Goal: Information Seeking & Learning: Learn about a topic

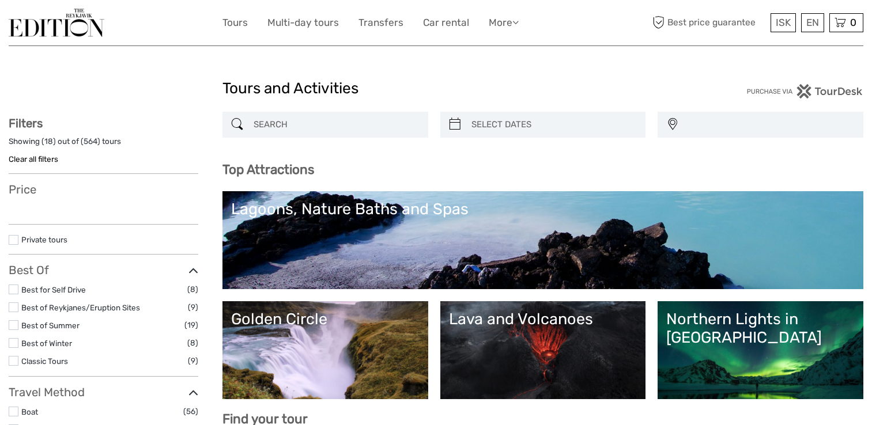
select select
click at [317, 122] on input "search" at bounding box center [335, 125] width 173 height 20
type input "b"
select select
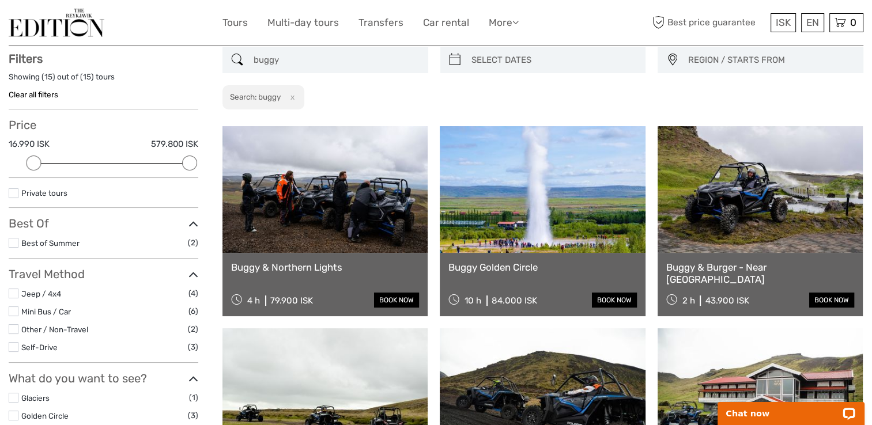
scroll to position [65, 0]
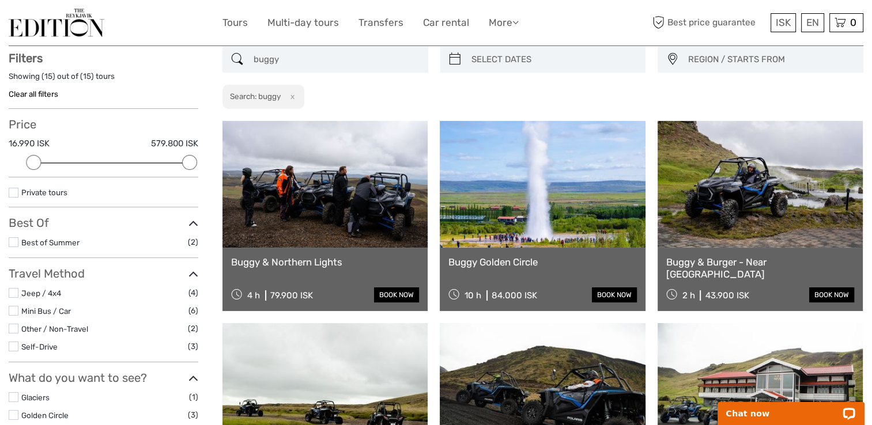
drag, startPoint x: 306, startPoint y: 56, endPoint x: 224, endPoint y: 63, distance: 82.7
click at [224, 63] on div "buggy" at bounding box center [325, 60] width 206 height 26
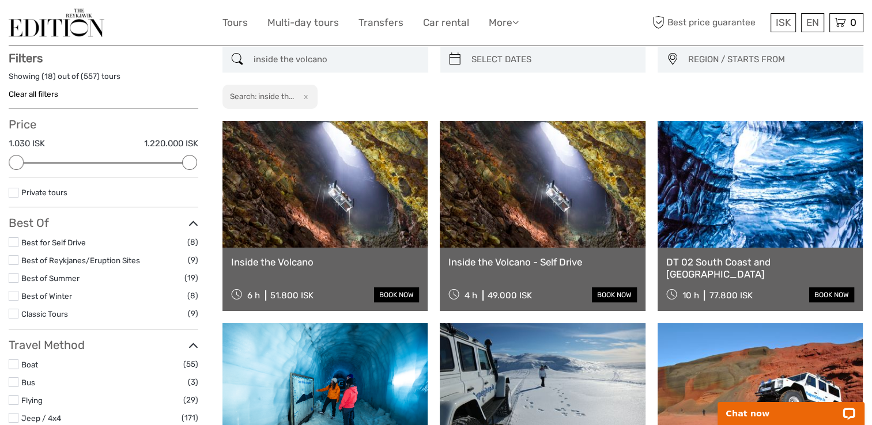
type input "inside the volcano"
click at [329, 175] on link at bounding box center [324, 184] width 205 height 127
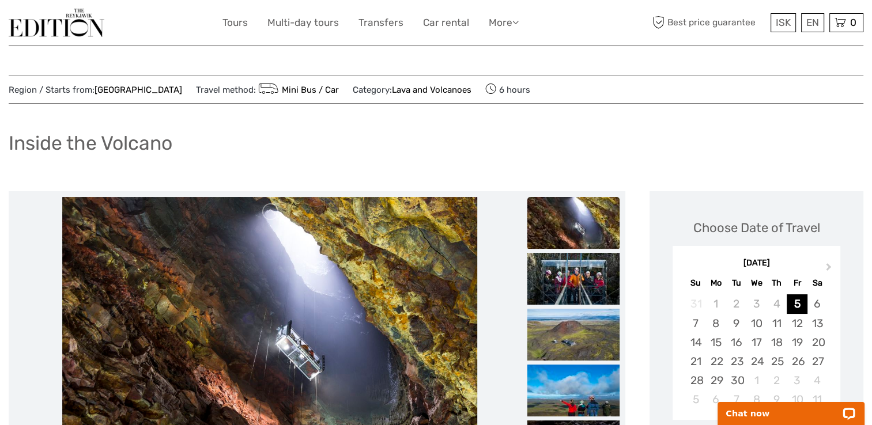
click at [71, 29] on img at bounding box center [57, 23] width 96 height 28
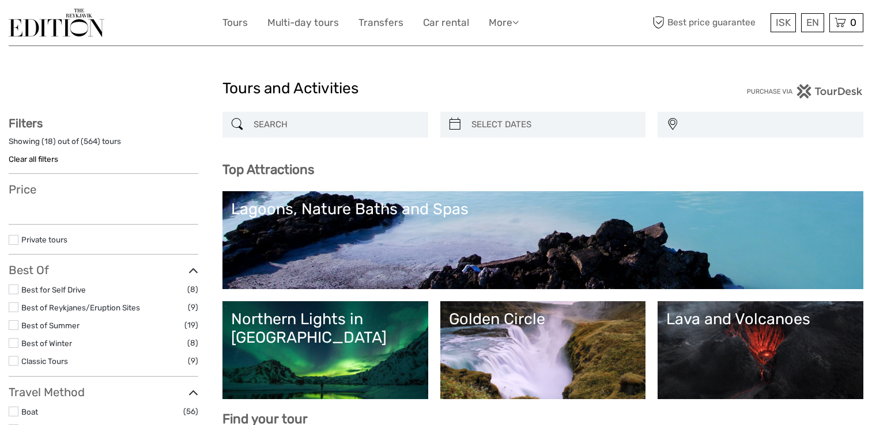
select select
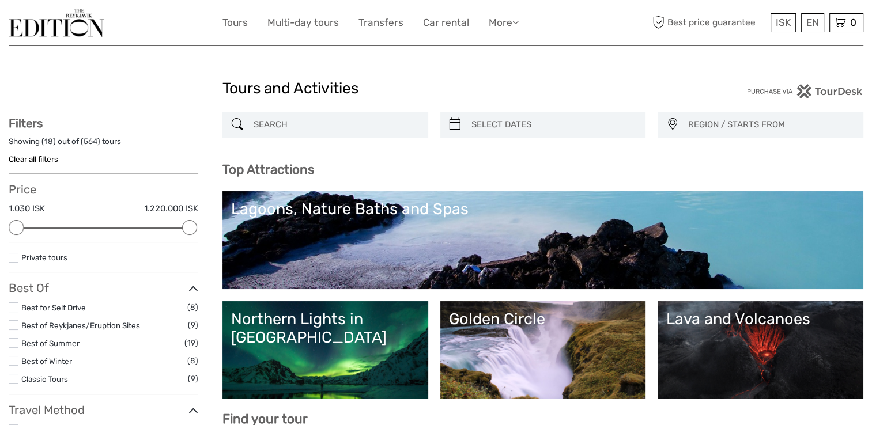
click at [306, 128] on input "search" at bounding box center [335, 125] width 173 height 20
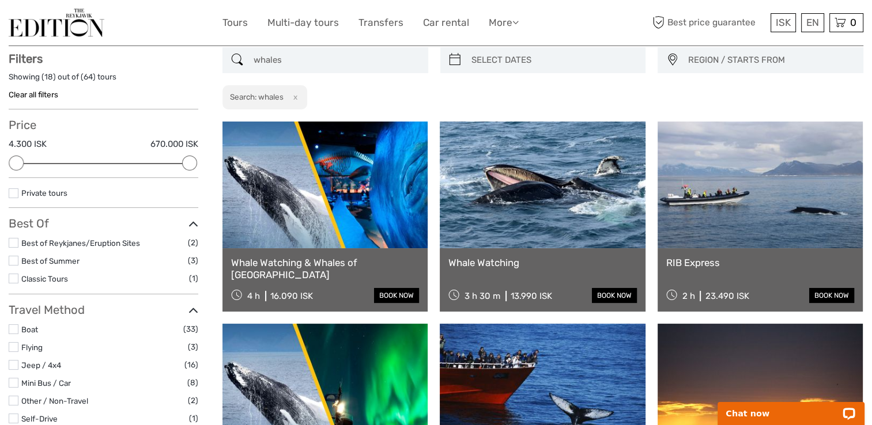
scroll to position [65, 0]
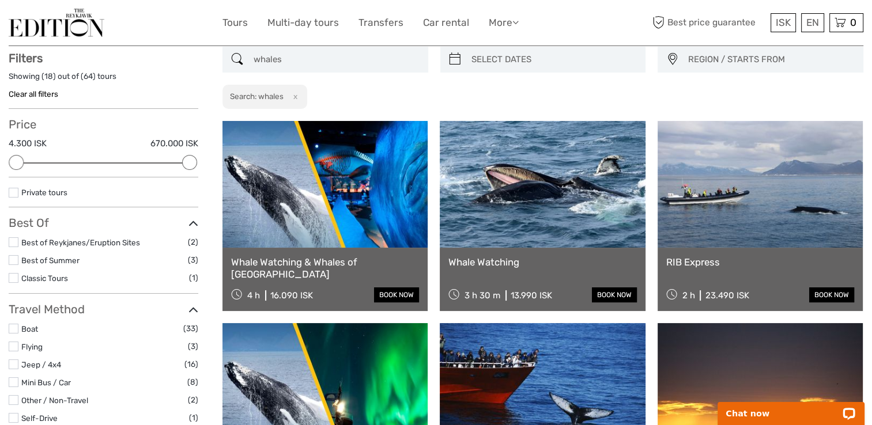
type input "whales"
drag, startPoint x: 315, startPoint y: 63, endPoint x: 230, endPoint y: 66, distance: 84.7
click at [230, 66] on div "whales" at bounding box center [325, 60] width 206 height 26
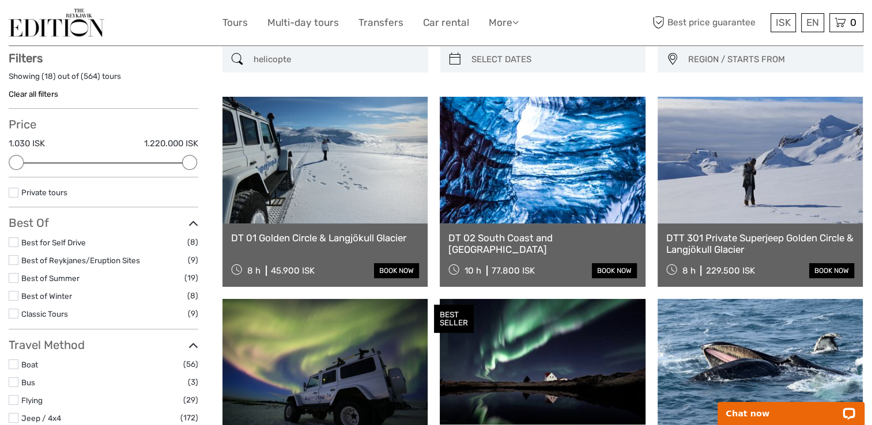
type input "helicopter"
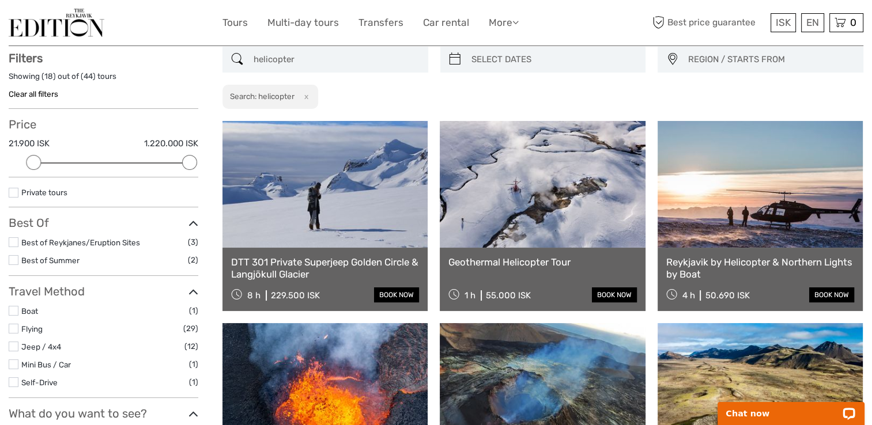
drag, startPoint x: 315, startPoint y: 60, endPoint x: 146, endPoint y: 68, distance: 168.4
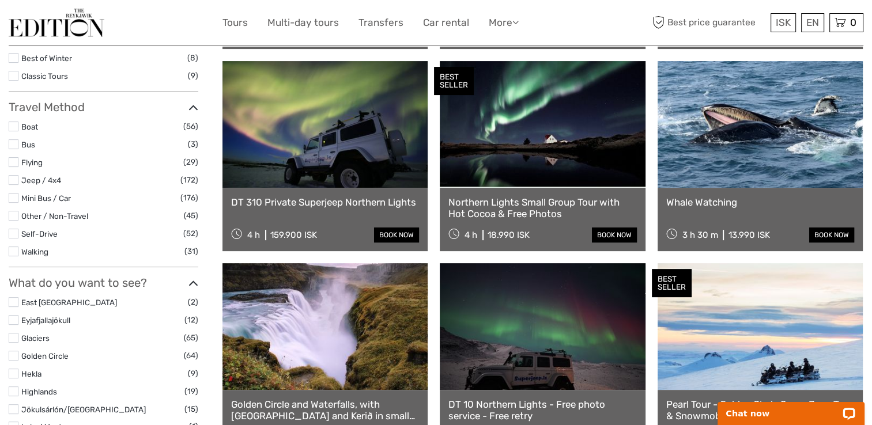
scroll to position [298, 0]
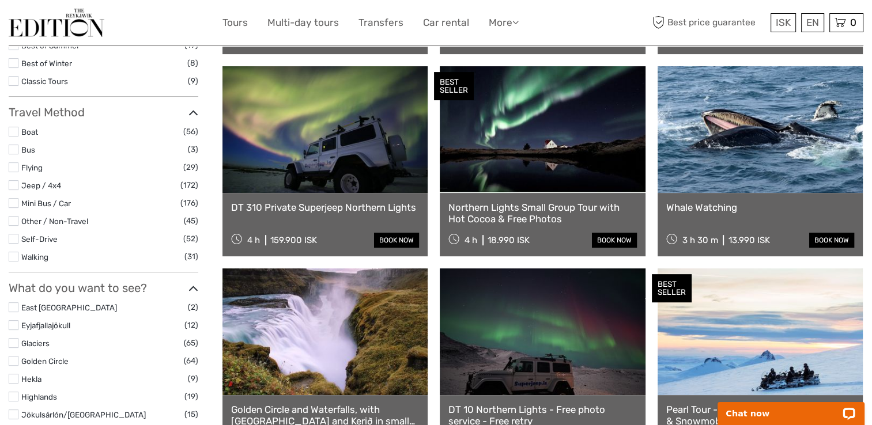
click at [12, 164] on label at bounding box center [14, 167] width 10 height 10
click at [0, 0] on input "checkbox" at bounding box center [0, 0] width 0 height 0
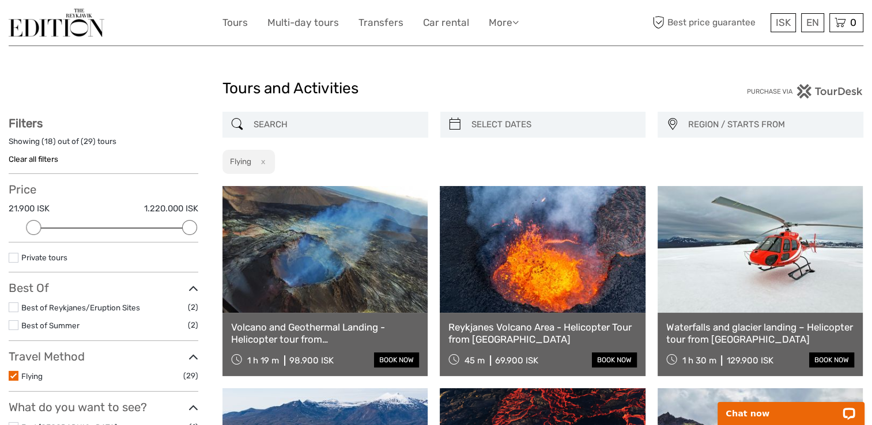
click at [279, 120] on input "search" at bounding box center [335, 125] width 173 height 20
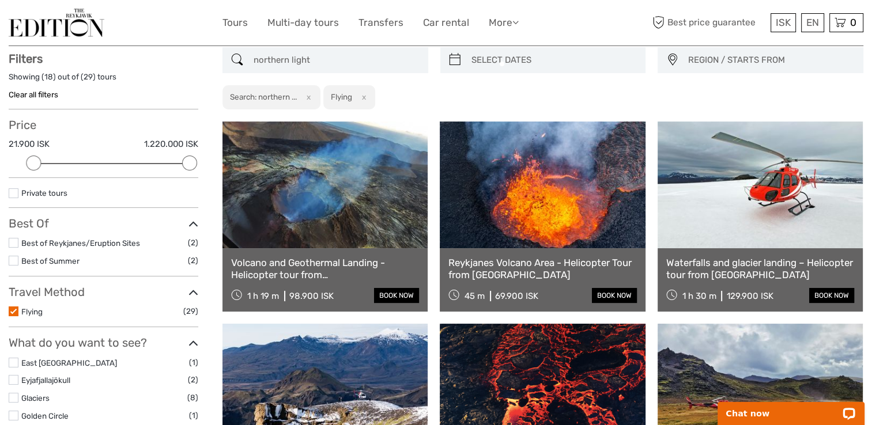
scroll to position [65, 0]
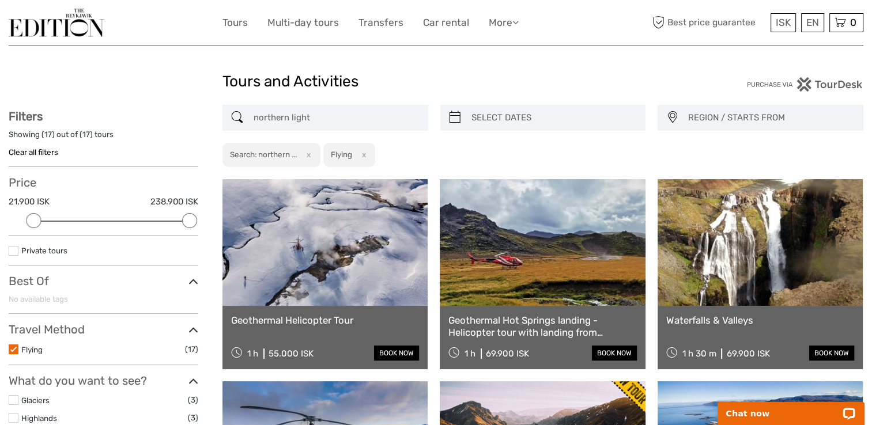
scroll to position [3, 0]
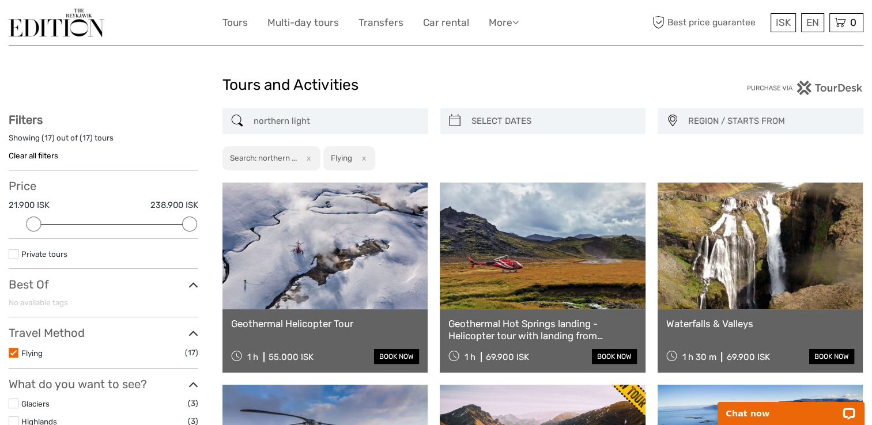
type input "northern light"
click at [363, 158] on button "x" at bounding box center [362, 158] width 16 height 12
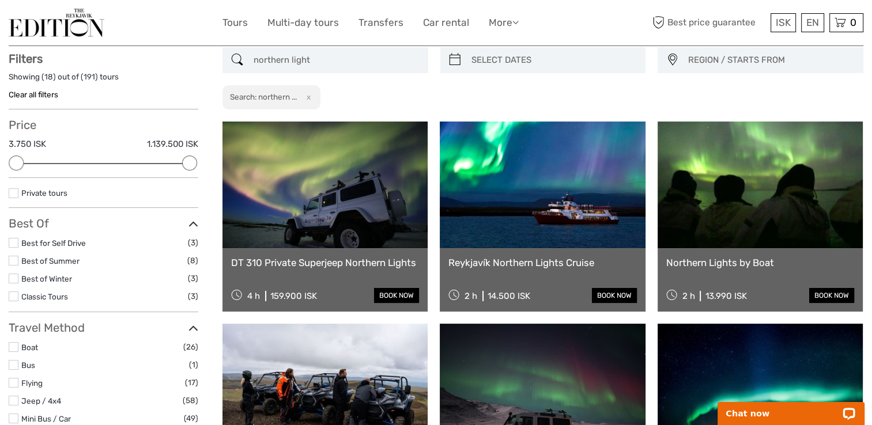
scroll to position [65, 0]
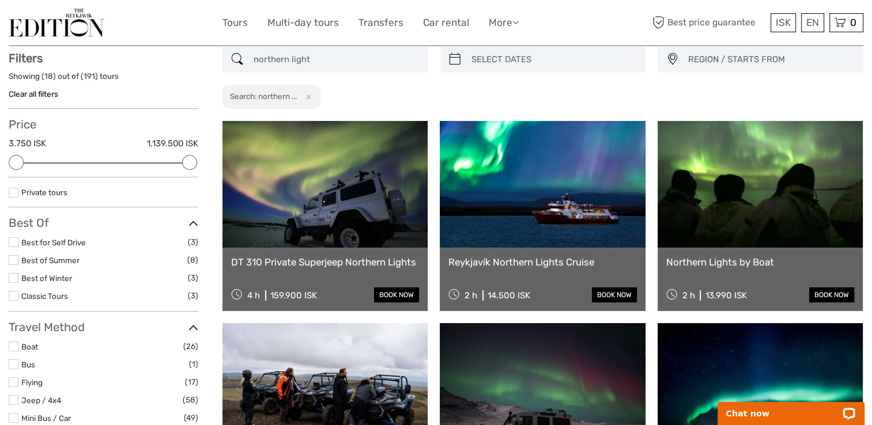
click at [312, 96] on button "x" at bounding box center [306, 96] width 16 height 12
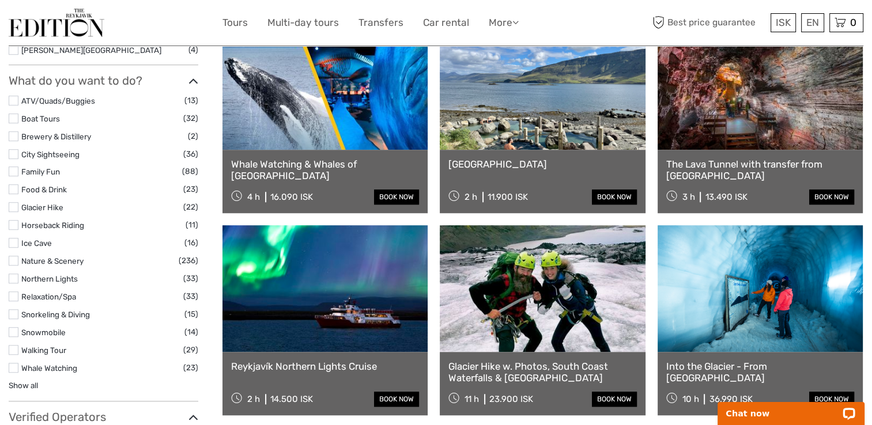
scroll to position [981, 0]
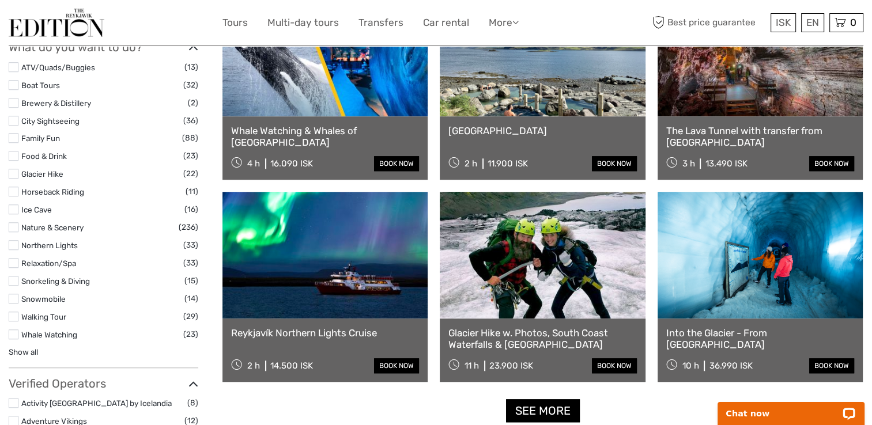
click at [10, 247] on label at bounding box center [14, 245] width 10 height 10
click at [0, 0] on input "checkbox" at bounding box center [0, 0] width 0 height 0
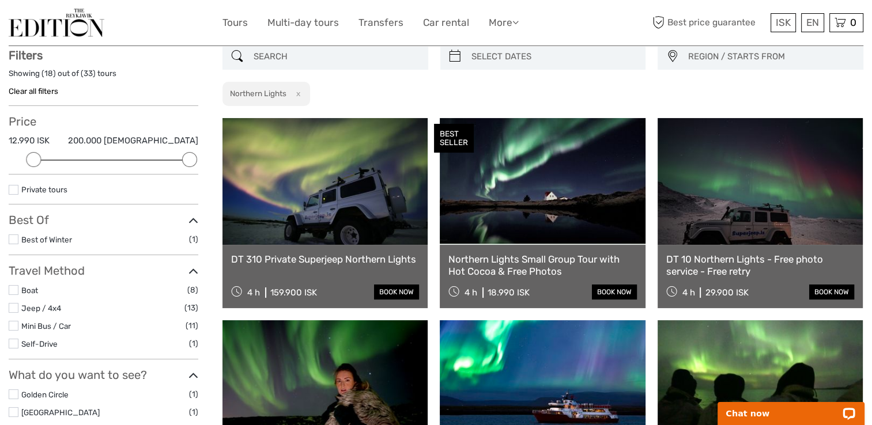
scroll to position [65, 0]
